Goal: Task Accomplishment & Management: Complete application form

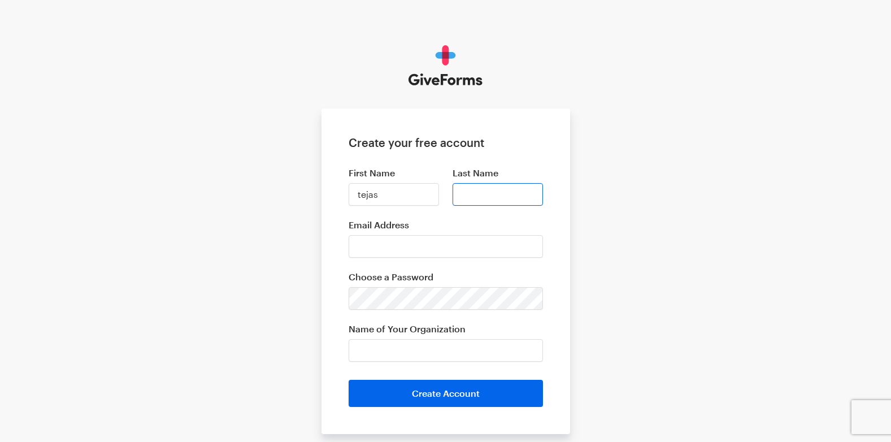
type input "tejas"
click at [488, 192] on input "Last Name" at bounding box center [498, 194] width 90 height 23
type input "[PERSON_NAME]"
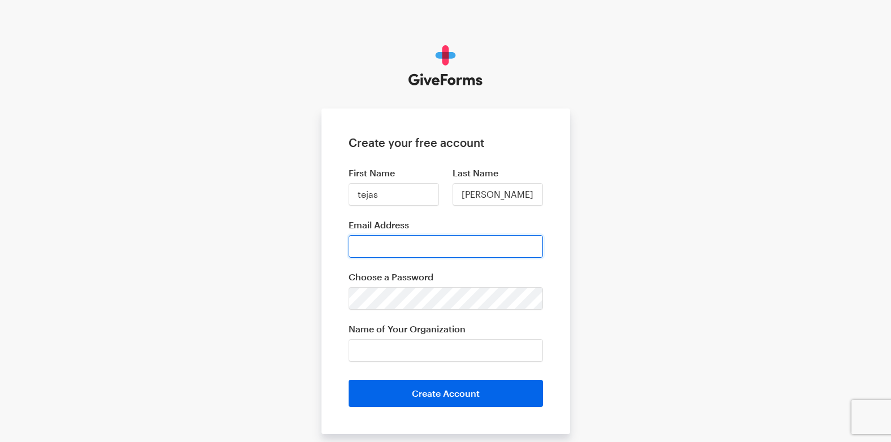
click at [451, 243] on input "Email Address" at bounding box center [446, 246] width 194 height 23
type input "[EMAIL_ADDRESS][DOMAIN_NAME]"
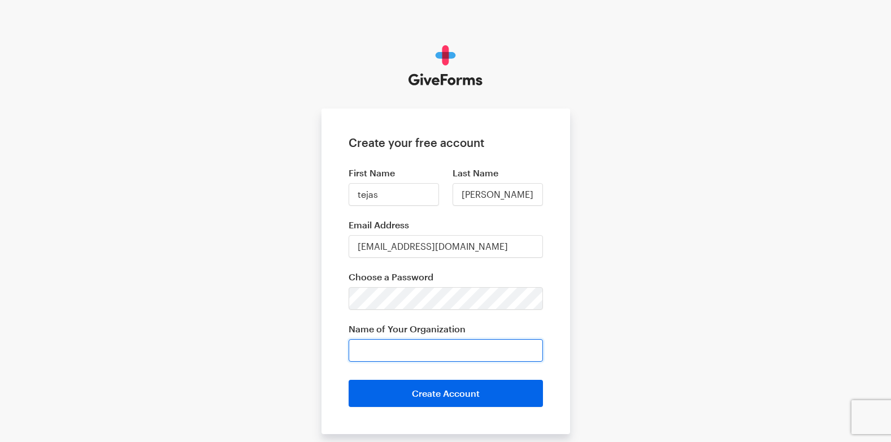
click at [450, 351] on input "Name of Your Organization" at bounding box center [446, 350] width 194 height 23
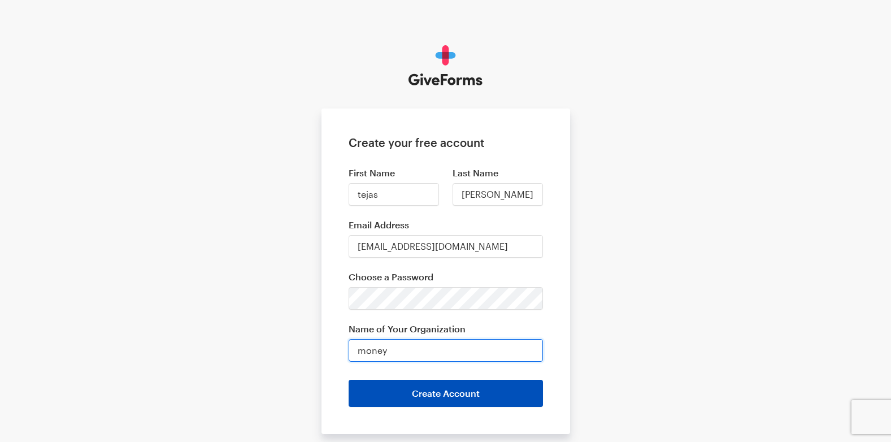
type input "money"
click at [435, 397] on button "Create Account" at bounding box center [446, 393] width 194 height 27
click at [437, 395] on button "Create Account" at bounding box center [446, 393] width 194 height 27
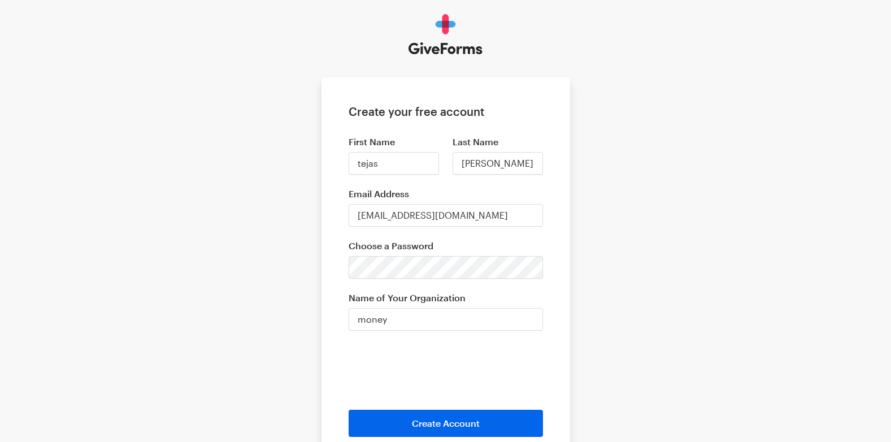
scroll to position [57, 0]
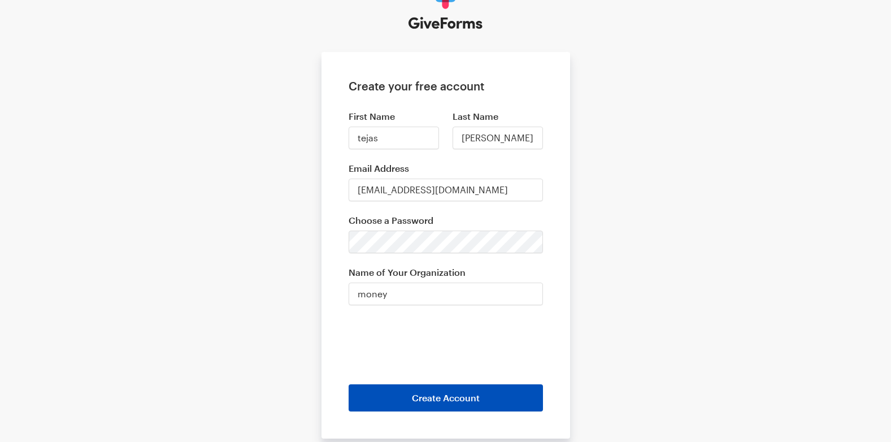
click at [426, 401] on button "Create Account" at bounding box center [446, 397] width 194 height 27
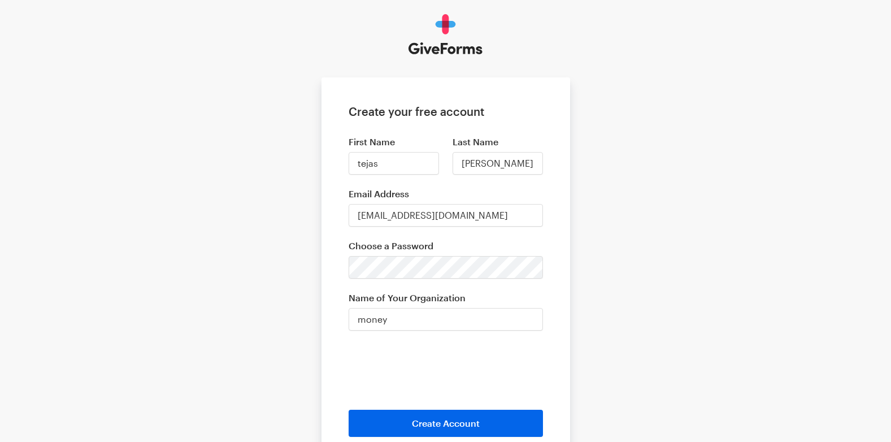
scroll to position [57, 0]
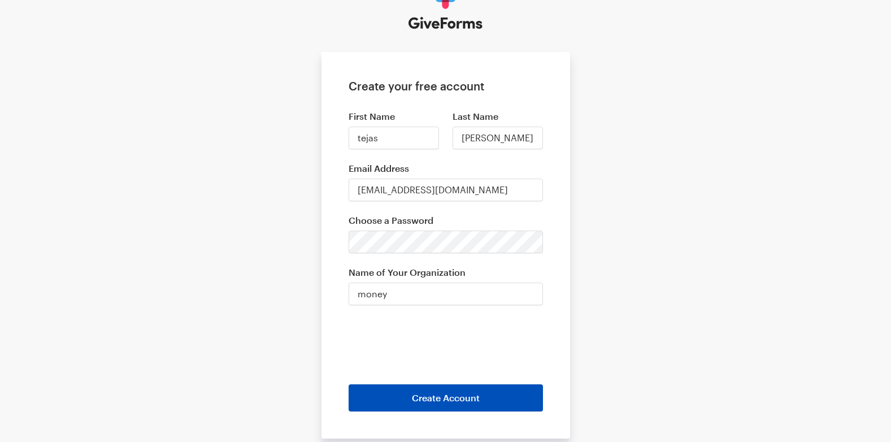
click at [399, 398] on button "Create Account" at bounding box center [446, 397] width 194 height 27
click at [408, 396] on button "Create Account" at bounding box center [446, 397] width 194 height 27
